Goal: Entertainment & Leisure: Consume media (video, audio)

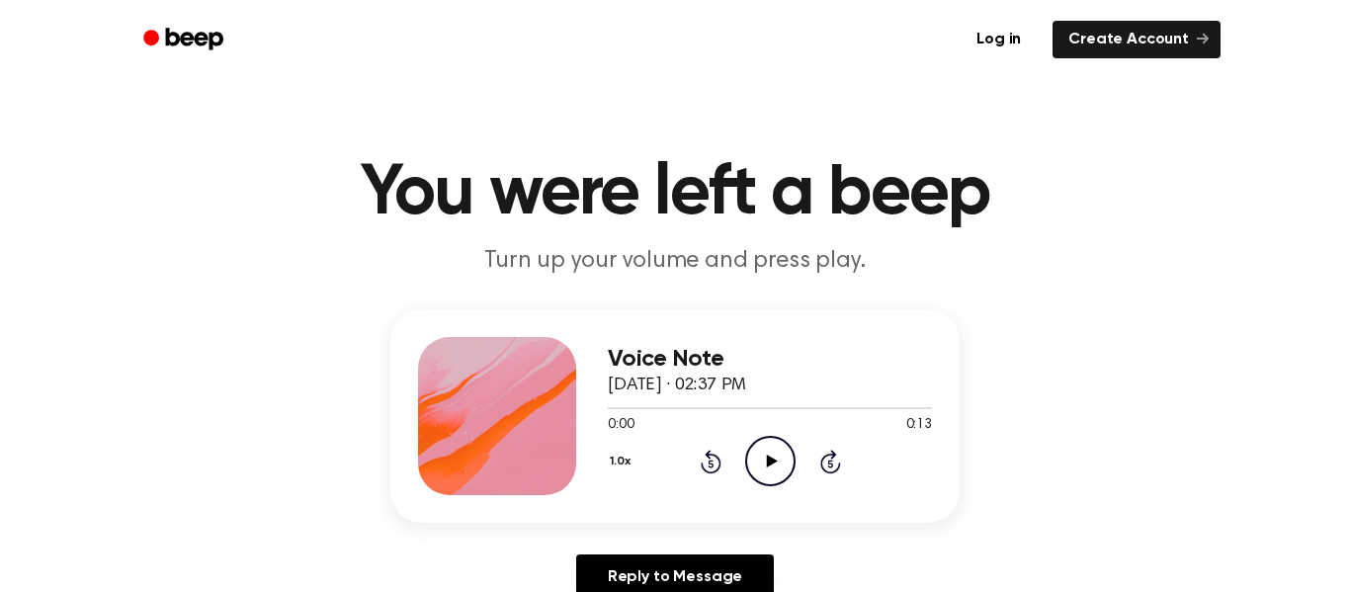
click at [774, 468] on icon "Play Audio" at bounding box center [770, 461] width 50 height 50
click at [842, 485] on div "1.0x Rewind 5 seconds Play Audio Skip 5 seconds" at bounding box center [770, 461] width 324 height 50
click at [768, 444] on icon "Play Audio" at bounding box center [770, 461] width 50 height 50
click at [769, 469] on icon "Play Audio" at bounding box center [770, 461] width 50 height 50
click at [773, 466] on icon at bounding box center [770, 461] width 9 height 13
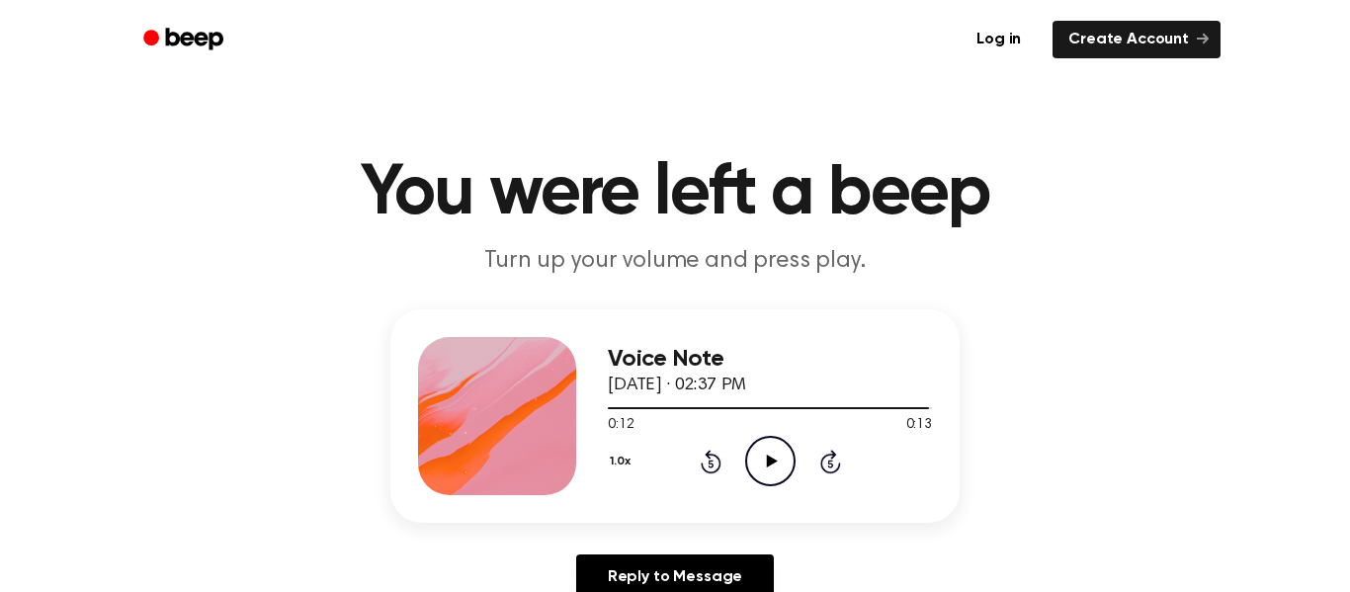
click at [772, 465] on icon "Play Audio" at bounding box center [770, 461] width 50 height 50
click at [831, 465] on icon at bounding box center [829, 463] width 5 height 8
click at [828, 461] on icon at bounding box center [829, 463] width 5 height 8
click at [773, 462] on icon at bounding box center [771, 461] width 11 height 13
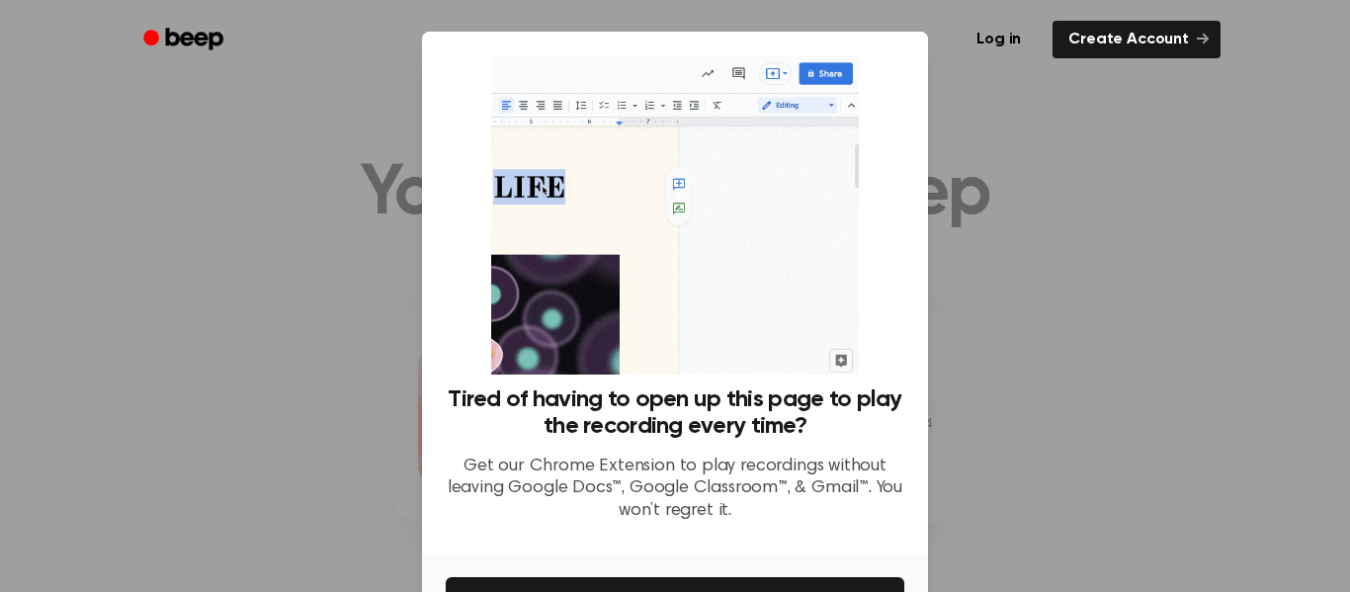
click at [1014, 418] on div at bounding box center [675, 296] width 1350 height 592
click at [1013, 418] on div at bounding box center [675, 296] width 1350 height 592
click at [295, 387] on div at bounding box center [675, 296] width 1350 height 592
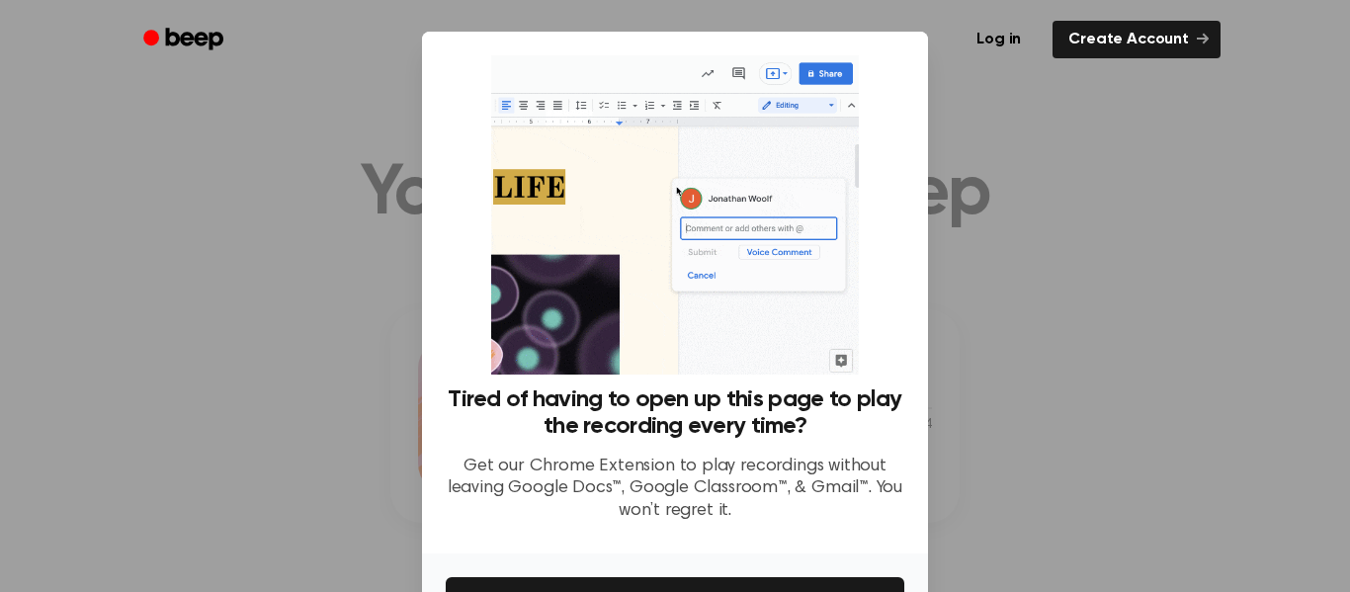
click at [295, 387] on div at bounding box center [675, 296] width 1350 height 592
click at [390, 228] on div at bounding box center [675, 296] width 1350 height 592
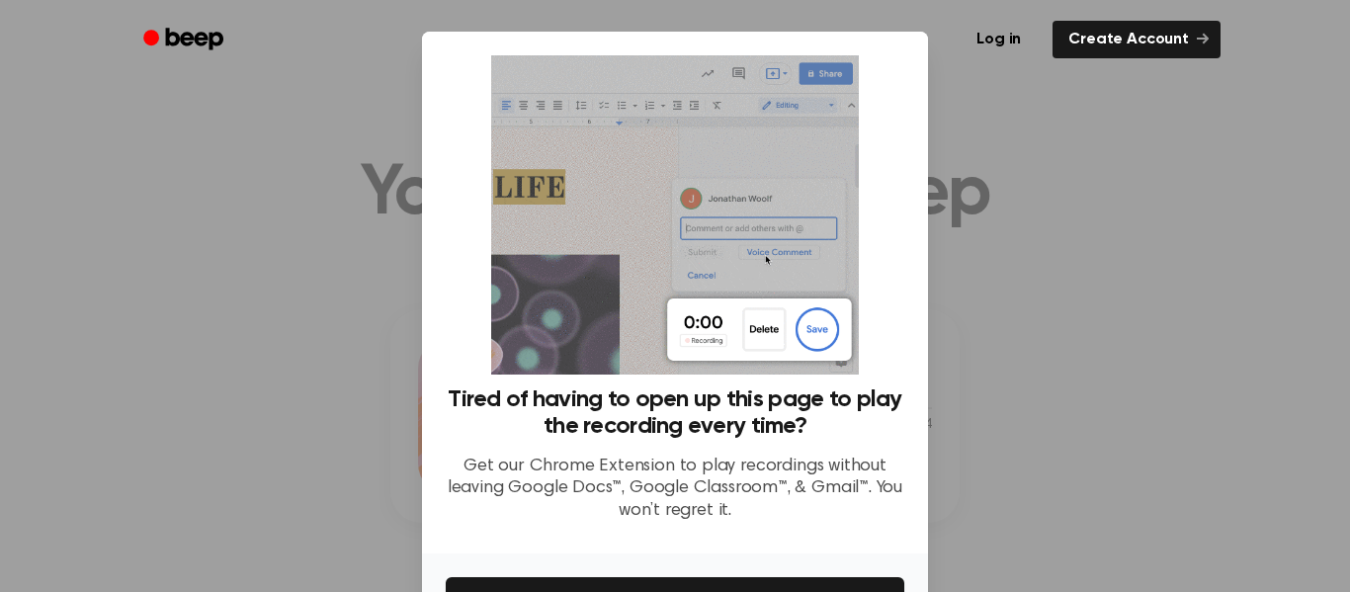
click at [390, 228] on div at bounding box center [675, 296] width 1350 height 592
click at [918, 109] on div "Tired of having to open up this page to play the recording every time? Get our …" at bounding box center [675, 293] width 506 height 522
click at [998, 283] on div at bounding box center [675, 296] width 1350 height 592
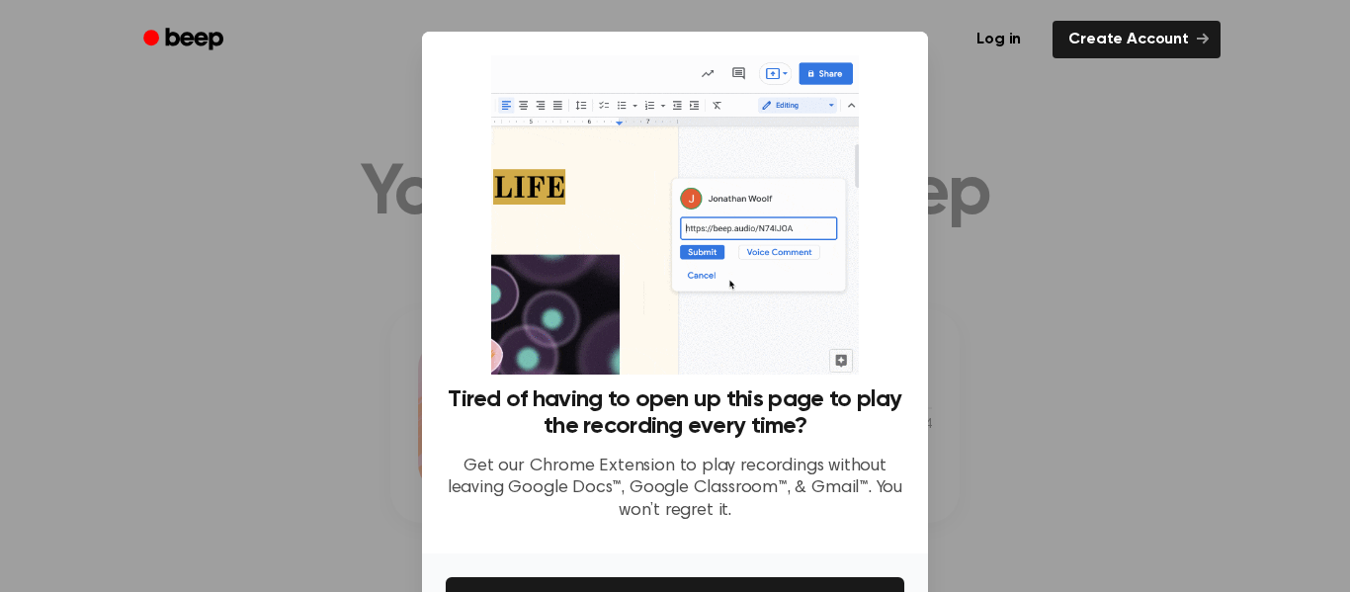
click at [998, 283] on div at bounding box center [675, 296] width 1350 height 592
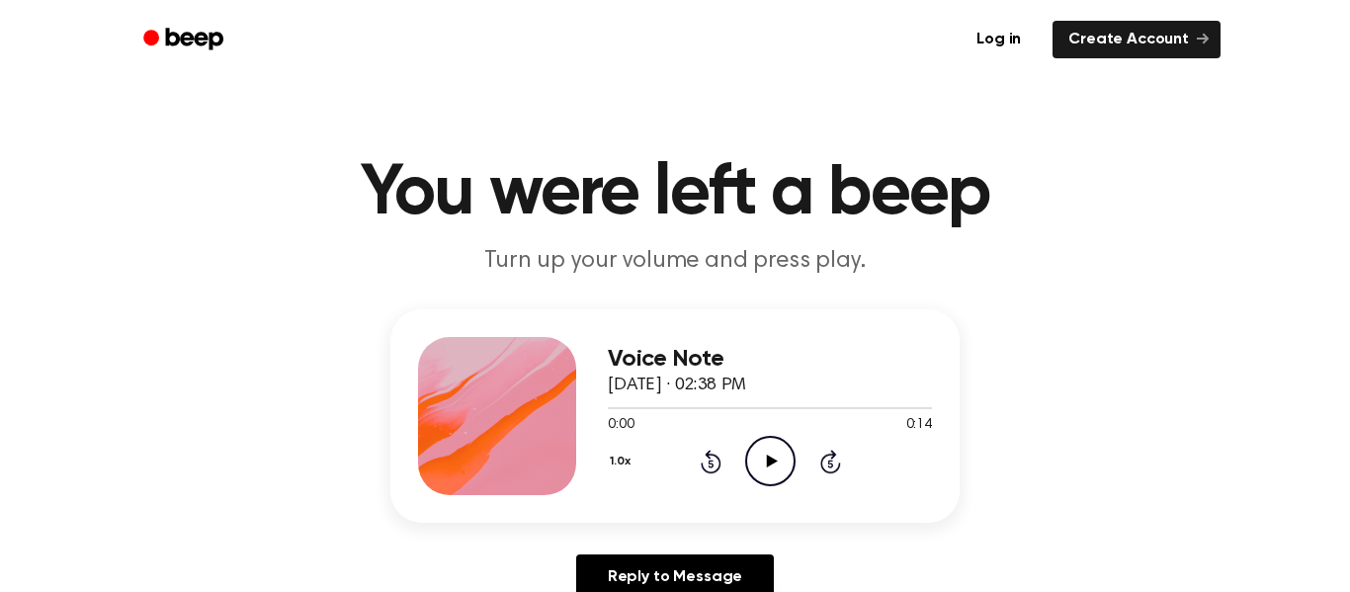
click at [768, 458] on icon at bounding box center [771, 461] width 11 height 13
click at [764, 455] on icon "Play Audio" at bounding box center [770, 461] width 50 height 50
click at [780, 467] on icon "Play Audio" at bounding box center [770, 461] width 50 height 50
click at [783, 476] on icon "Play Audio" at bounding box center [770, 461] width 50 height 50
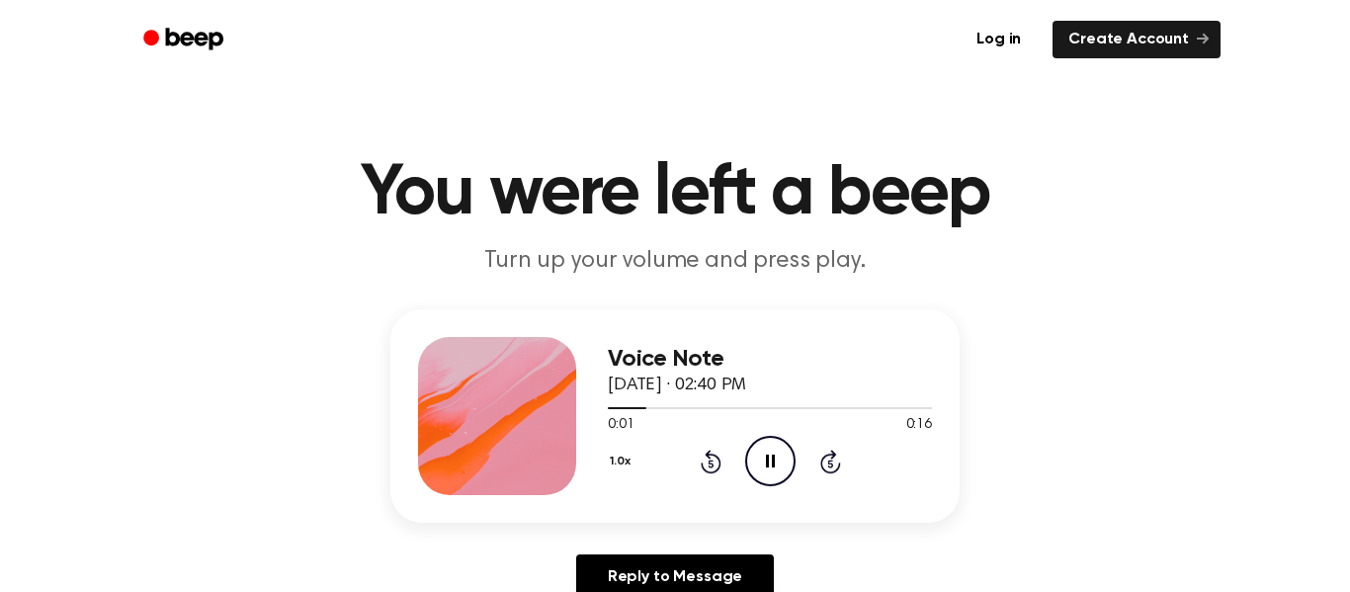
click at [876, 503] on div "Voice Note [DATE] · 02:40 PM 0:01 0:16 Your browser does not support the [objec…" at bounding box center [674, 415] width 569 height 213
click at [1058, 379] on div "Voice Note [DATE] · 02:40 PM 0:16 0:16 Your browser does not support the [objec…" at bounding box center [675, 462] width 1302 height 306
click at [770, 444] on icon "Play Audio" at bounding box center [770, 461] width 50 height 50
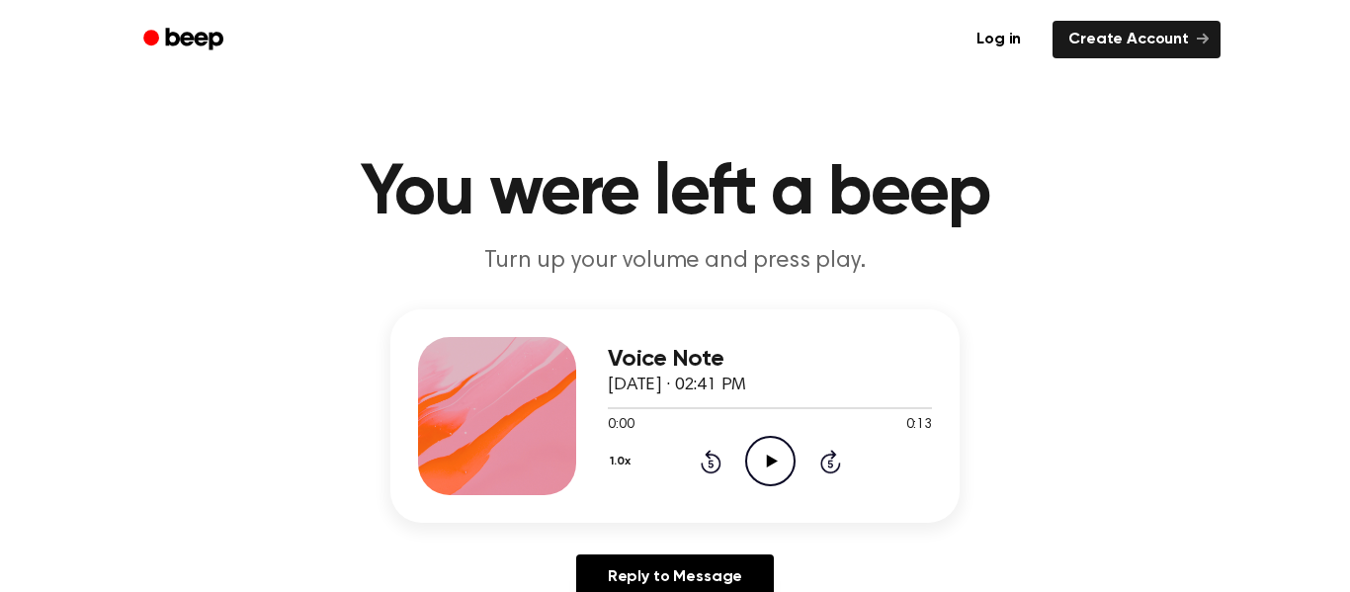
click at [763, 466] on icon "Play Audio" at bounding box center [770, 461] width 50 height 50
click at [763, 466] on icon "Pause Audio" at bounding box center [770, 461] width 50 height 50
click at [759, 466] on icon "Play Audio" at bounding box center [770, 461] width 50 height 50
click at [831, 451] on icon at bounding box center [830, 462] width 21 height 24
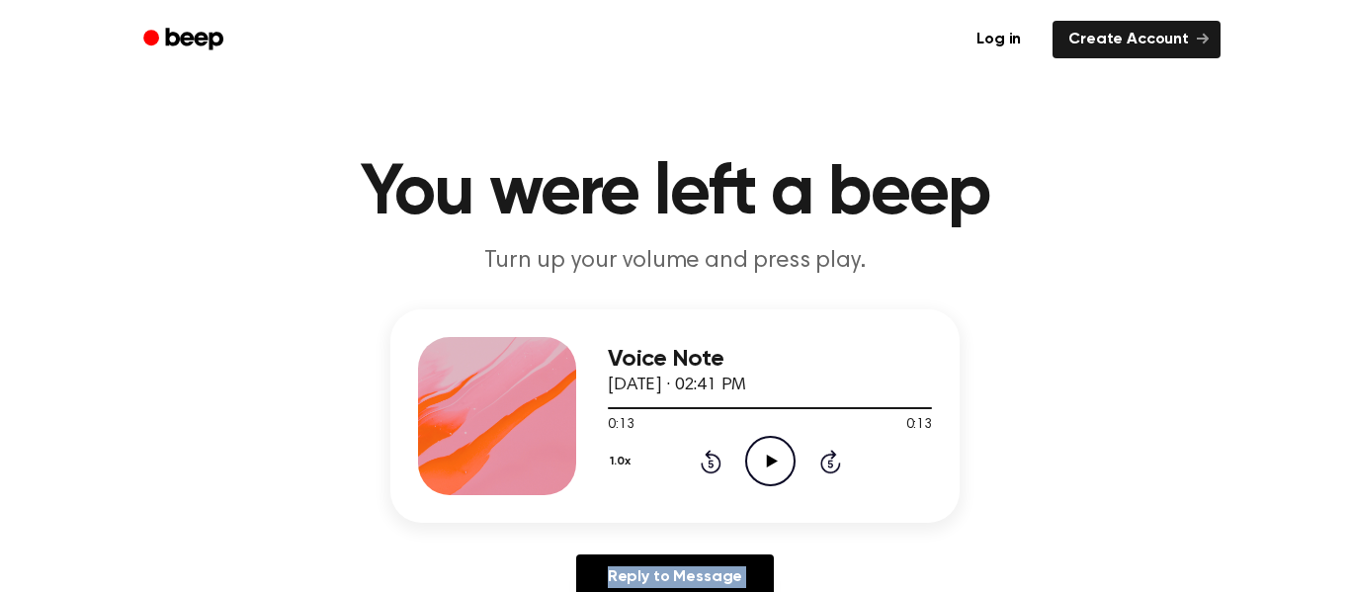
click at [831, 451] on icon at bounding box center [830, 462] width 21 height 24
click at [710, 451] on icon "Rewind 5 seconds" at bounding box center [711, 462] width 22 height 26
click at [705, 459] on icon "Rewind 5 seconds" at bounding box center [711, 462] width 22 height 26
click at [764, 452] on icon "Play Audio" at bounding box center [770, 461] width 50 height 50
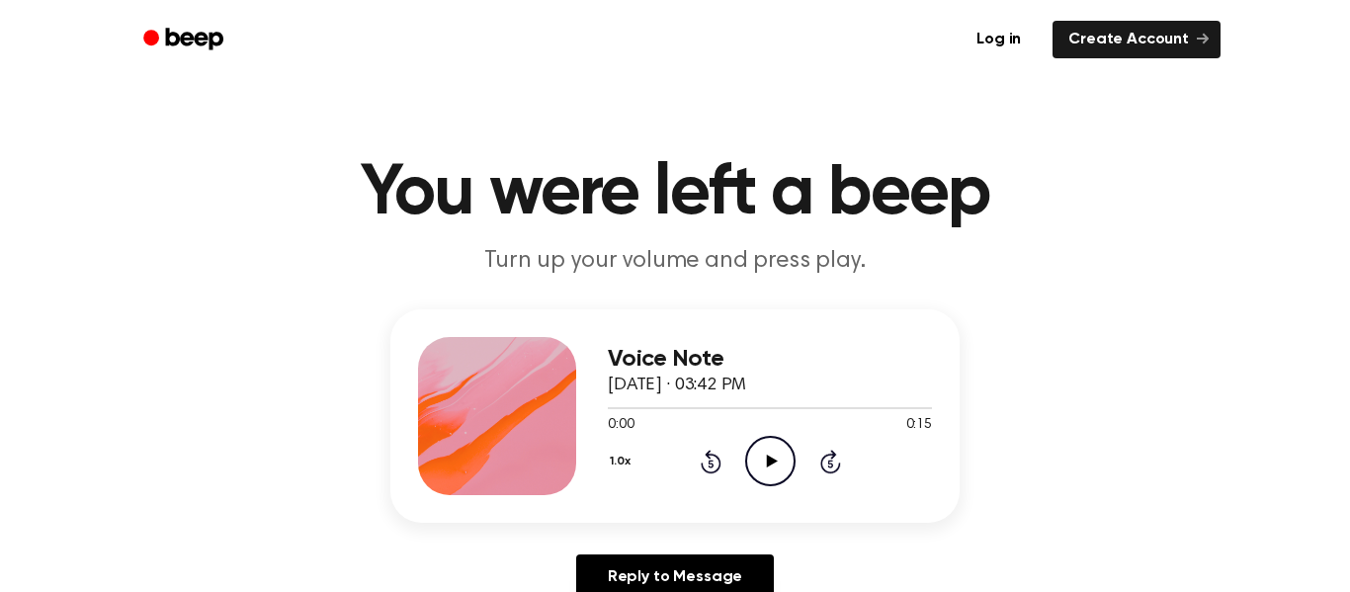
click at [766, 455] on icon "Play Audio" at bounding box center [770, 461] width 50 height 50
click at [770, 447] on icon "Play Audio" at bounding box center [770, 461] width 50 height 50
click at [768, 438] on circle at bounding box center [770, 461] width 48 height 48
click at [769, 456] on icon "Play Audio" at bounding box center [770, 461] width 50 height 50
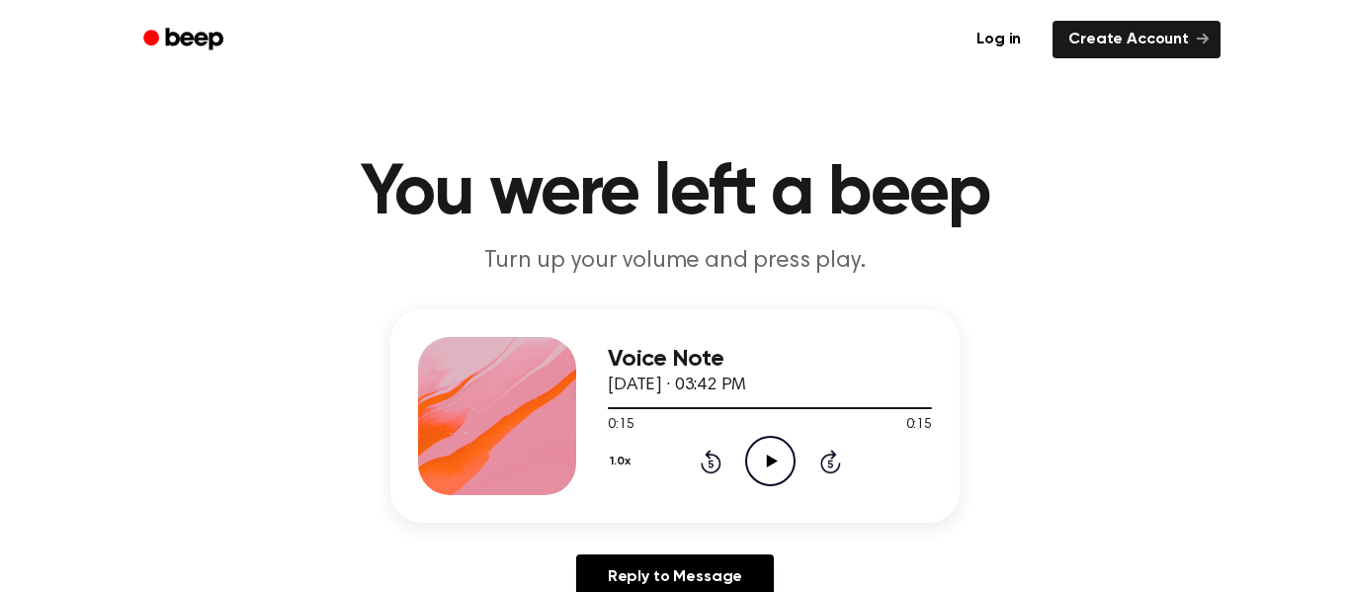
click at [769, 456] on icon "Play Audio" at bounding box center [770, 461] width 50 height 50
click at [762, 439] on circle at bounding box center [770, 461] width 48 height 48
click at [777, 467] on icon "Play Audio" at bounding box center [770, 461] width 50 height 50
click at [768, 453] on icon "Play Audio" at bounding box center [770, 461] width 50 height 50
